Goal: Information Seeking & Learning: Understand process/instructions

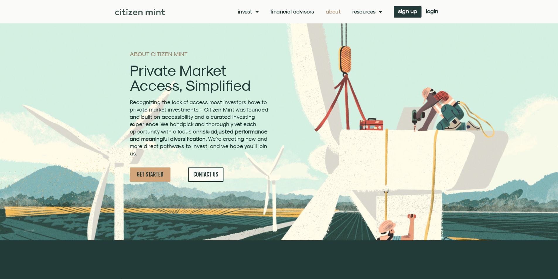
scroll to position [29, 0]
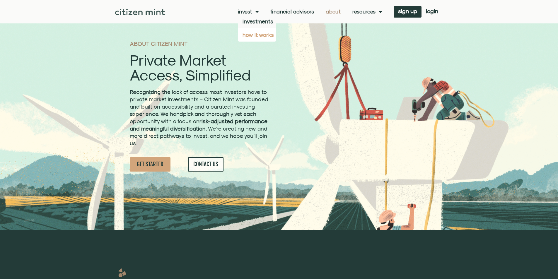
click at [249, 36] on link "how it works" at bounding box center [257, 34] width 38 height 13
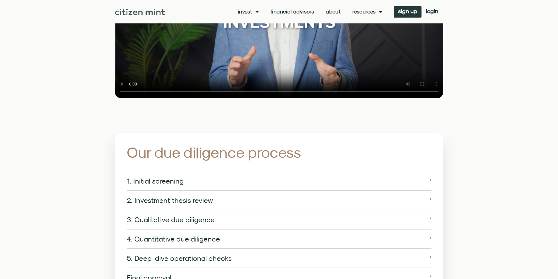
scroll to position [908, 0]
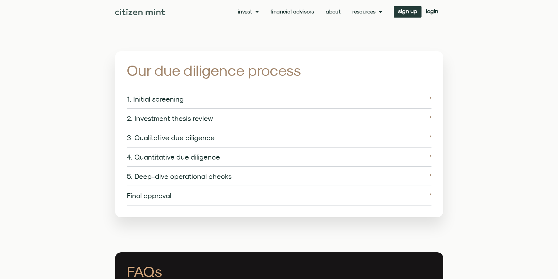
click at [146, 98] on div "1. Initial screening" at bounding box center [279, 99] width 305 height 19
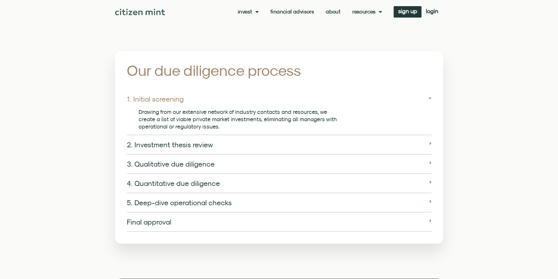
click at [153, 141] on link "2. Investment thesis review" at bounding box center [170, 145] width 86 height 8
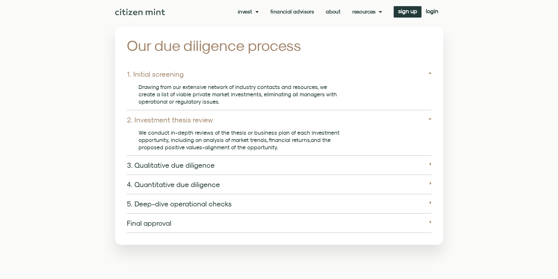
scroll to position [967, 0]
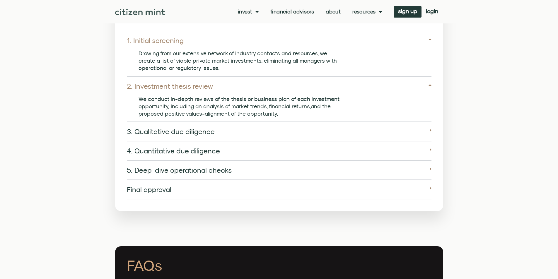
click at [155, 127] on link "3. Qualitative due diligence" at bounding box center [171, 131] width 88 height 8
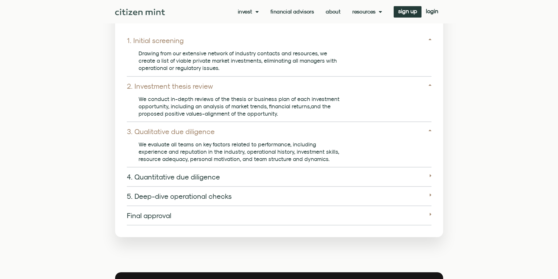
click at [172, 173] on link "4. Quantitative due diligence" at bounding box center [173, 177] width 93 height 8
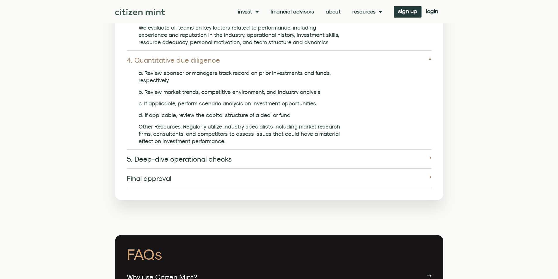
scroll to position [1084, 0]
click at [172, 155] on link "5. Deep-dive operational checks" at bounding box center [179, 159] width 105 height 8
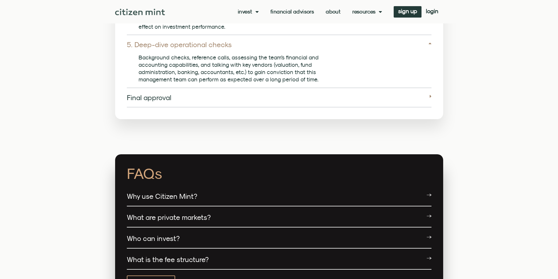
scroll to position [1201, 0]
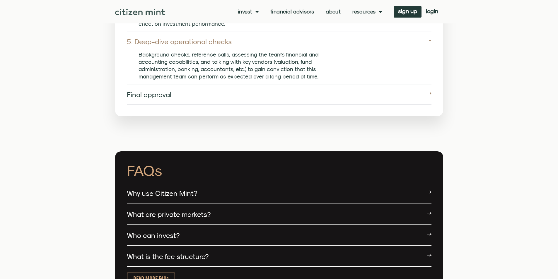
click at [156, 91] on link "Final approval" at bounding box center [149, 95] width 45 height 8
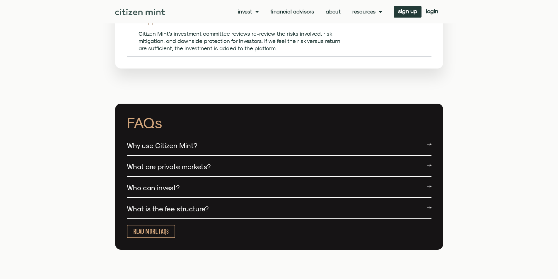
scroll to position [1348, 0]
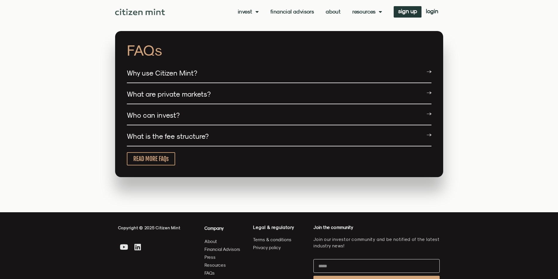
click at [154, 69] on link "Why use Citizen Mint?" at bounding box center [162, 73] width 70 height 8
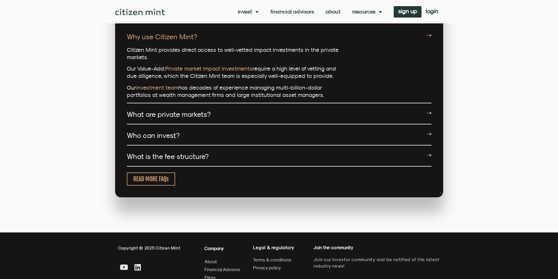
scroll to position [1435, 0]
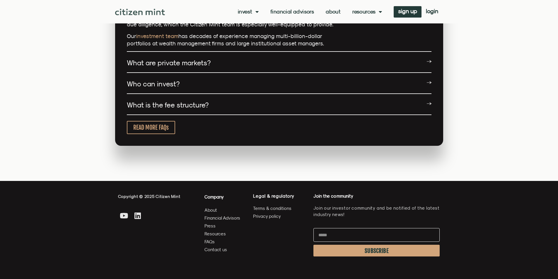
click at [159, 59] on link "What are private markets?" at bounding box center [169, 63] width 84 height 8
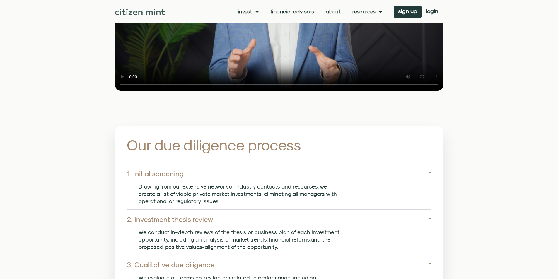
scroll to position [805, 0]
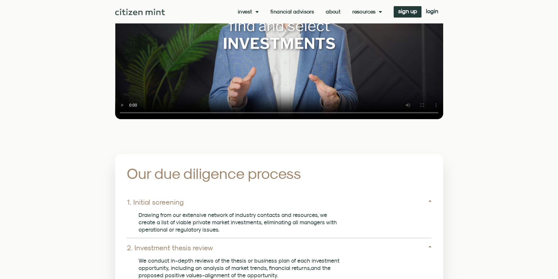
click at [330, 12] on link "About" at bounding box center [333, 12] width 15 height 6
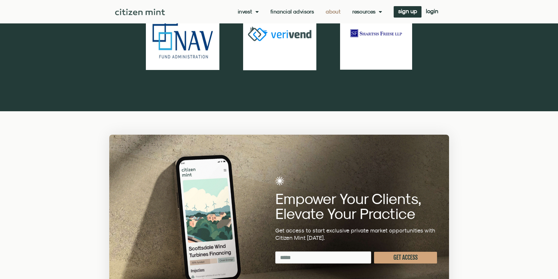
scroll to position [1377, 0]
